Goal: Ask a question

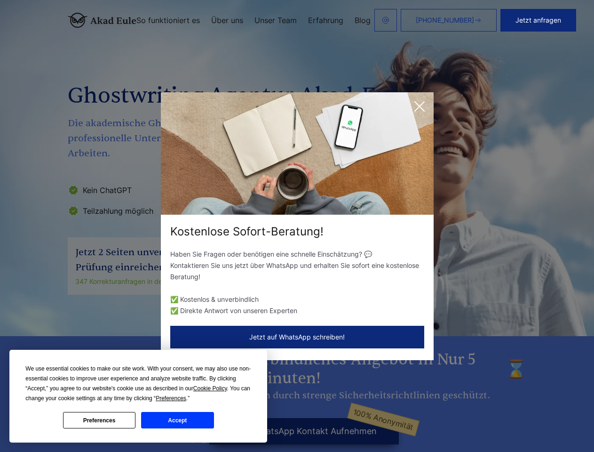
click at [297, 226] on div "Kostenlose Sofort-Beratung!" at bounding box center [297, 231] width 273 height 15
click at [212, 388] on span "Cookie Policy" at bounding box center [210, 388] width 34 height 7
click at [182, 398] on div "Kostenlose Sofort-Beratung! Haben Sie Fragen oder benötigen eine schnelle Einsc…" at bounding box center [297, 226] width 594 height 452
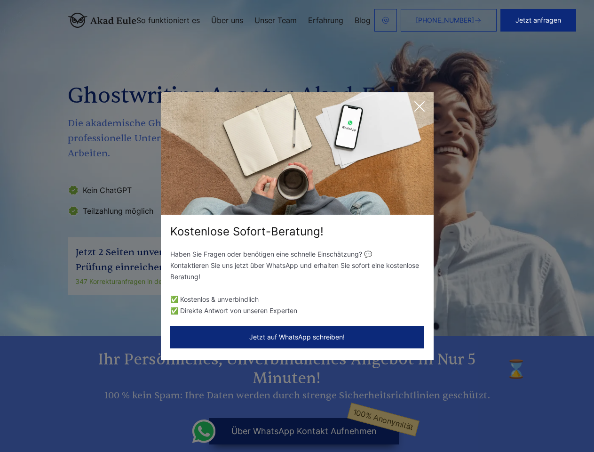
click at [99, 420] on div "Kostenlose Sofort-Beratung! Haben Sie Fragen oder benötigen eine schnelle Einsc…" at bounding box center [297, 226] width 594 height 452
click at [177, 420] on div "Kostenlose Sofort-Beratung! Haben Sie Fragen oder benötigen eine schnelle Einsc…" at bounding box center [297, 226] width 594 height 452
click at [545, 20] on button "Jetzt anfragen" at bounding box center [539, 20] width 76 height 23
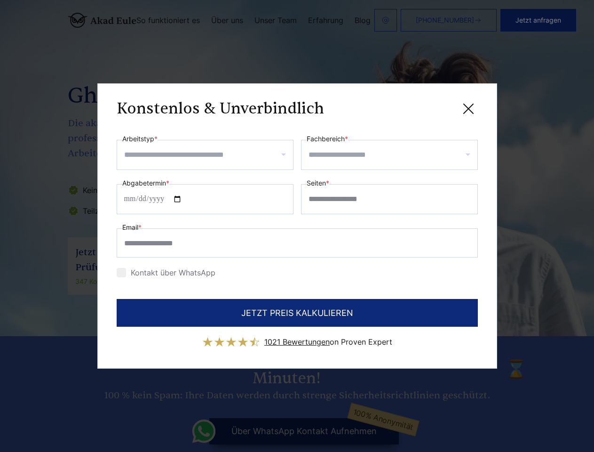
click at [420, 106] on div "Konstenlos & Unverbindlich" at bounding box center [297, 109] width 361 height 12
click at [297, 337] on span "1021 Bewertungen" at bounding box center [296, 341] width 65 height 9
